Goal: Check status: Check status

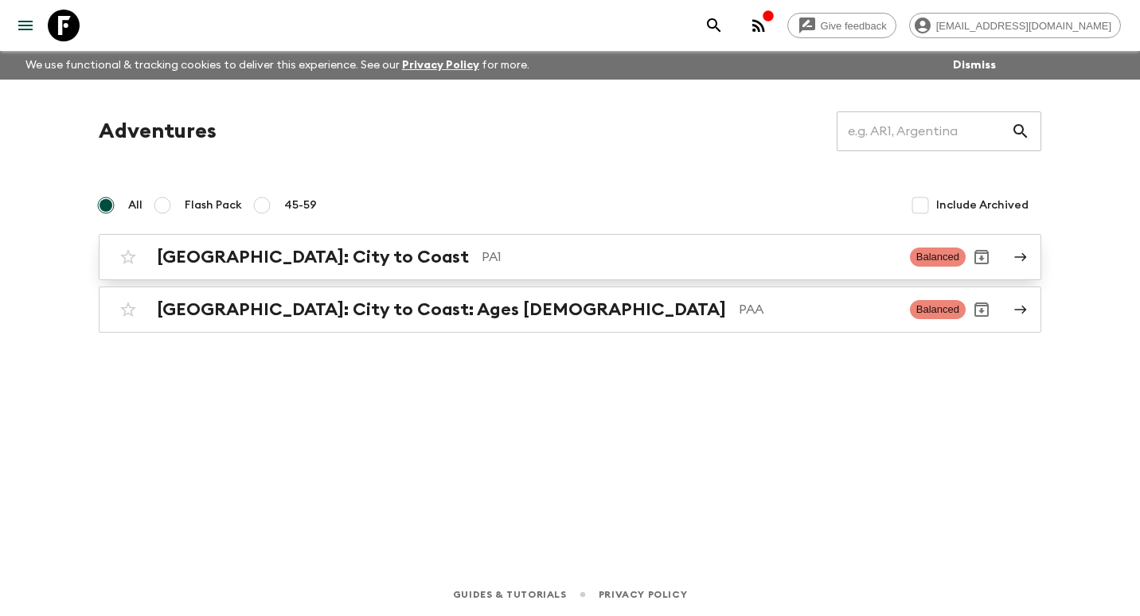
click at [259, 263] on h2 "[GEOGRAPHIC_DATA]: City to Coast" at bounding box center [313, 257] width 312 height 21
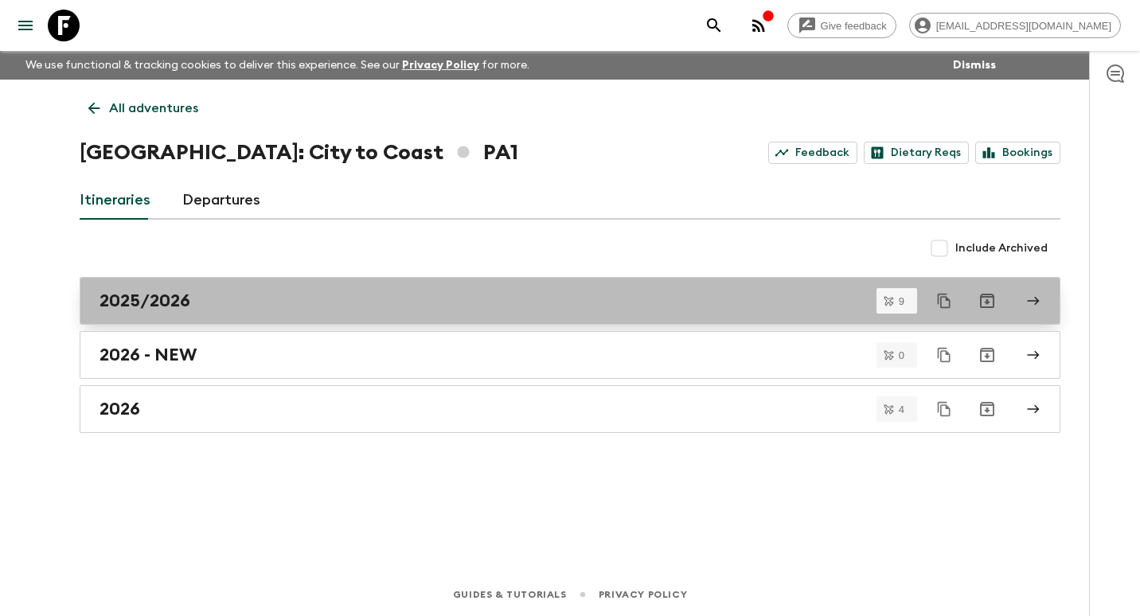
click at [233, 311] on div "2025/2026" at bounding box center [555, 301] width 911 height 21
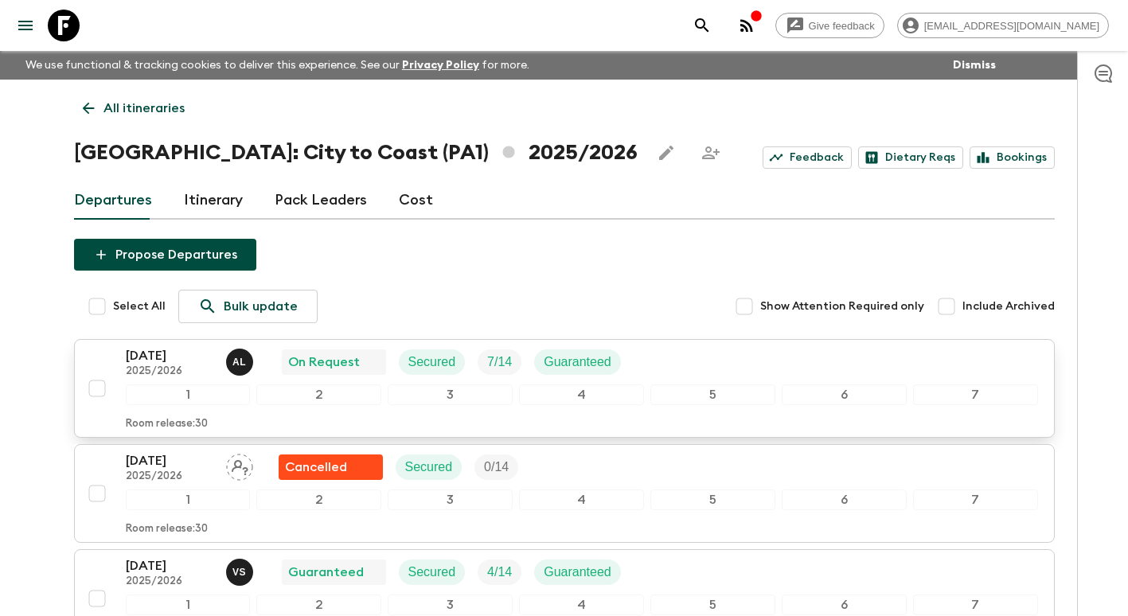
click at [180, 360] on p "[DATE]" at bounding box center [170, 355] width 88 height 19
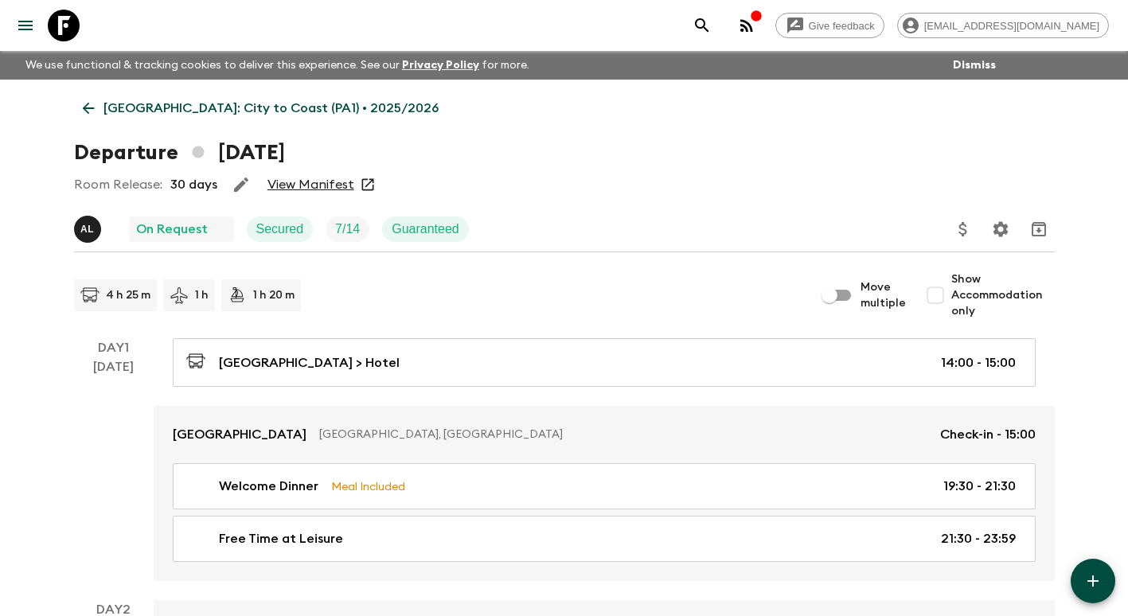
click at [300, 186] on link "View Manifest" at bounding box center [311, 185] width 87 height 16
